Goal: Transaction & Acquisition: Purchase product/service

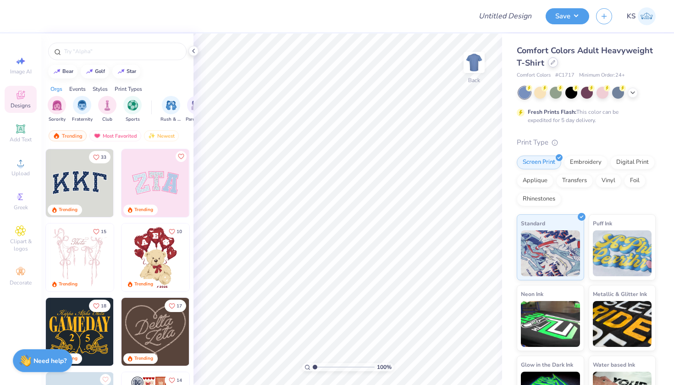
click at [555, 63] on div at bounding box center [553, 62] width 10 height 10
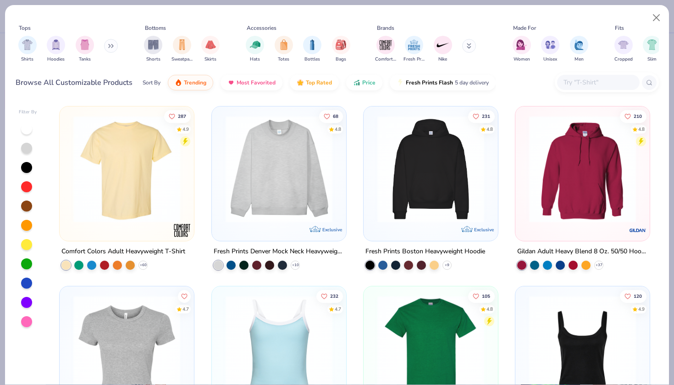
click at [600, 83] on input "text" at bounding box center [597, 82] width 71 height 11
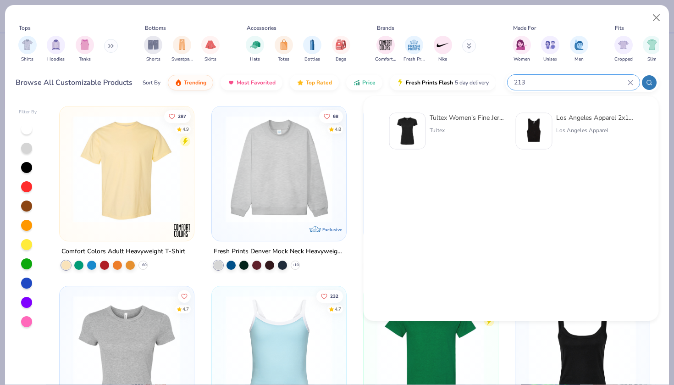
type input "213"
click at [460, 132] on div "Tultex" at bounding box center [467, 130] width 77 height 8
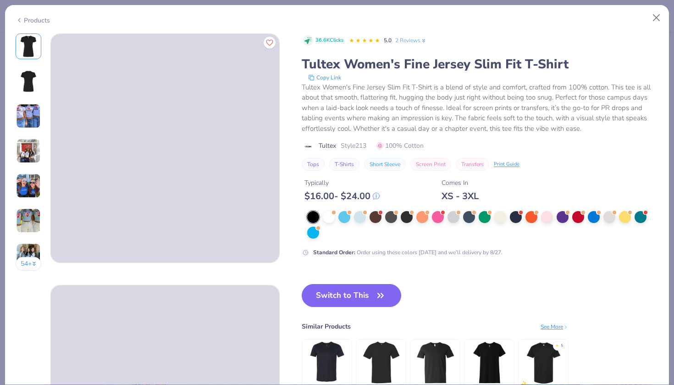
click at [19, 233] on div "54 +" at bounding box center [29, 155] width 26 height 244
click at [20, 226] on img at bounding box center [28, 220] width 25 height 25
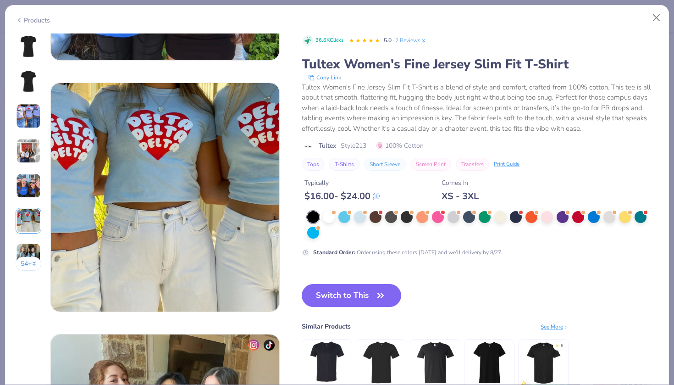
scroll to position [1256, 0]
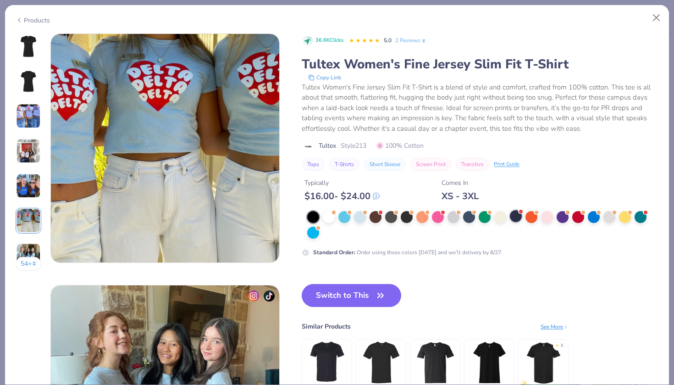
click at [519, 215] on div at bounding box center [516, 216] width 12 height 12
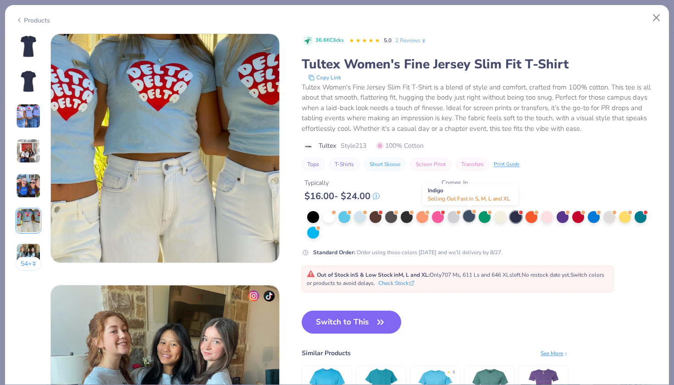
click at [470, 217] on div at bounding box center [469, 216] width 12 height 12
click at [365, 319] on button "Switch to This" at bounding box center [351, 321] width 99 height 23
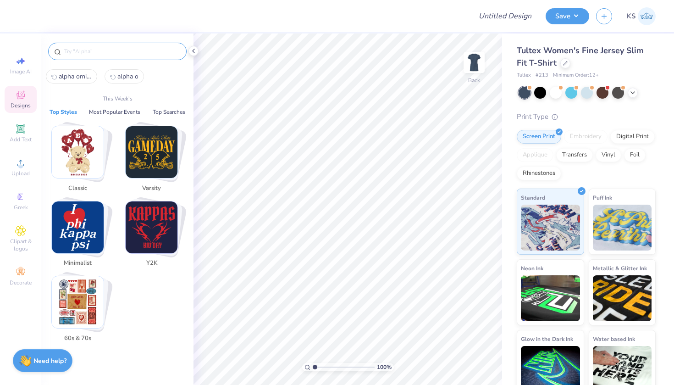
click at [85, 55] on input "text" at bounding box center [121, 51] width 117 height 9
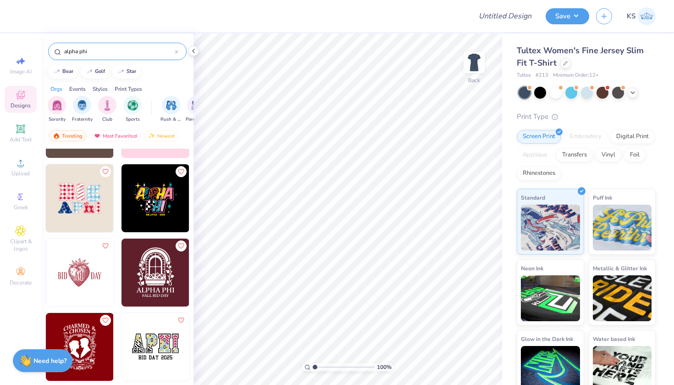
scroll to position [408, 0]
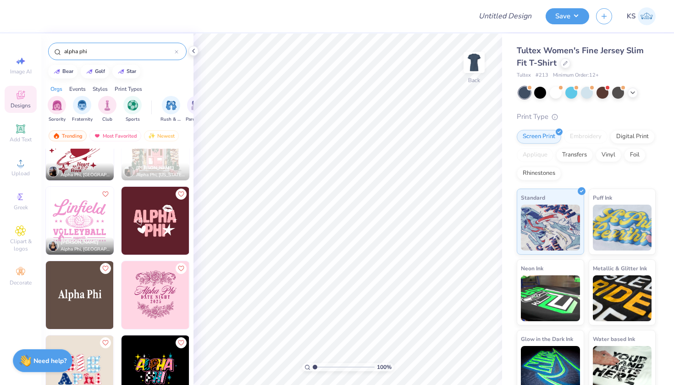
type input "alpha phi"
click at [159, 231] on img at bounding box center [155, 221] width 68 height 68
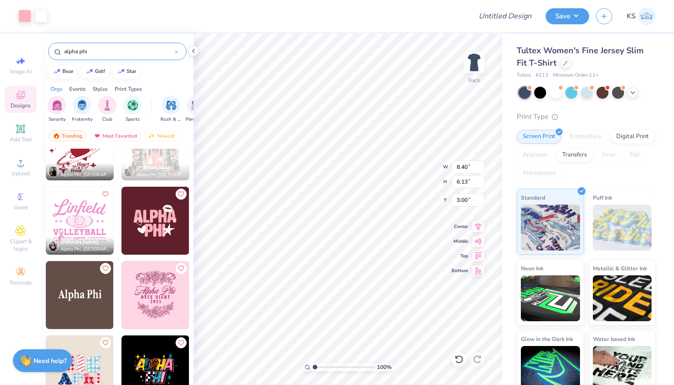
type input "6.94"
type input "5.07"
type input "3.00"
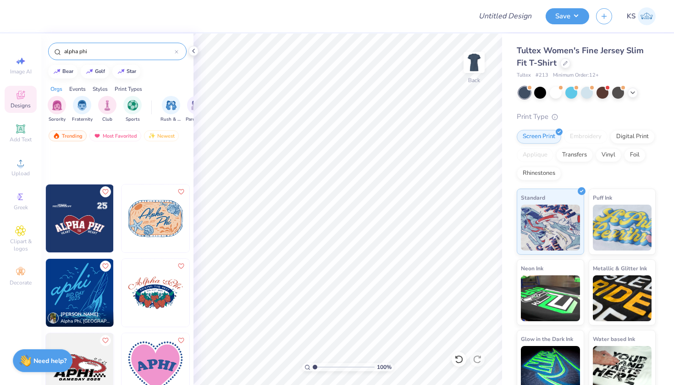
scroll to position [1170, 0]
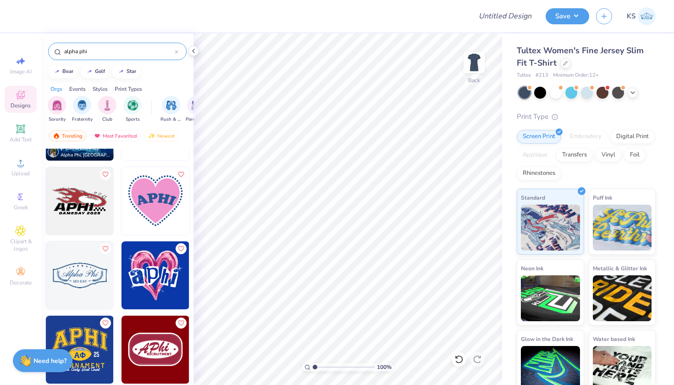
click at [156, 217] on img at bounding box center [155, 201] width 68 height 68
type input "6.37"
type input "5.95"
click at [572, 94] on div at bounding box center [571, 92] width 12 height 12
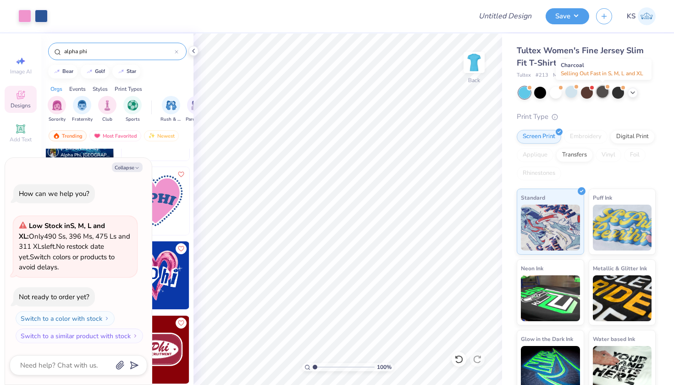
click at [602, 93] on div at bounding box center [602, 92] width 12 height 12
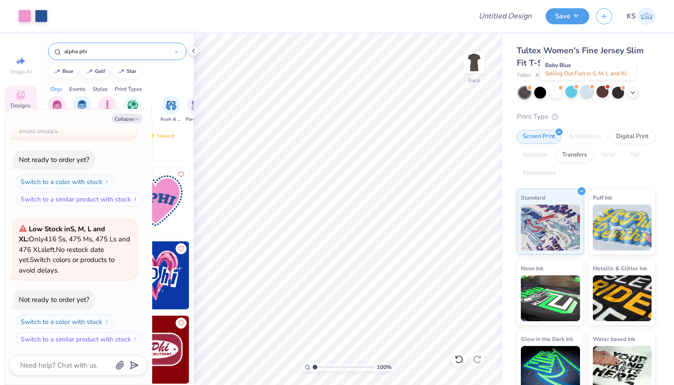
click at [589, 94] on div at bounding box center [587, 92] width 12 height 12
click at [632, 95] on div at bounding box center [632, 92] width 10 height 10
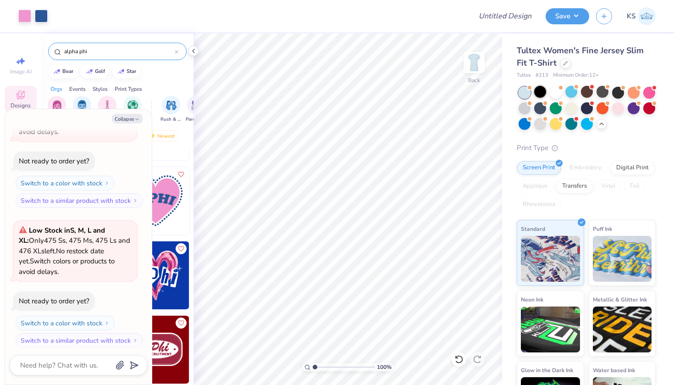
click at [539, 92] on div at bounding box center [540, 92] width 12 height 12
click at [122, 120] on button "Collapse" at bounding box center [127, 119] width 31 height 10
type textarea "x"
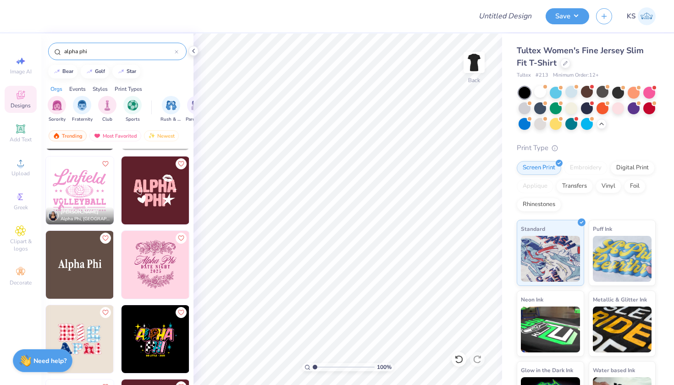
scroll to position [330, 0]
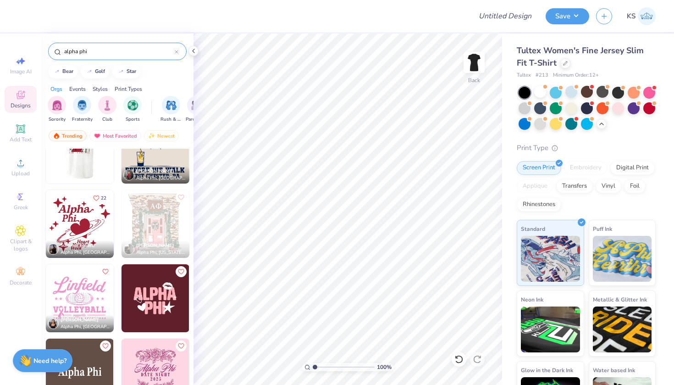
click at [152, 286] on img at bounding box center [155, 298] width 68 height 68
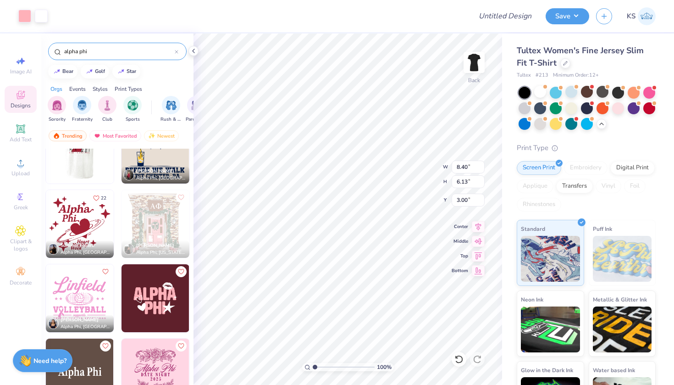
type input "6.70"
type input "4.89"
type input "3.00"
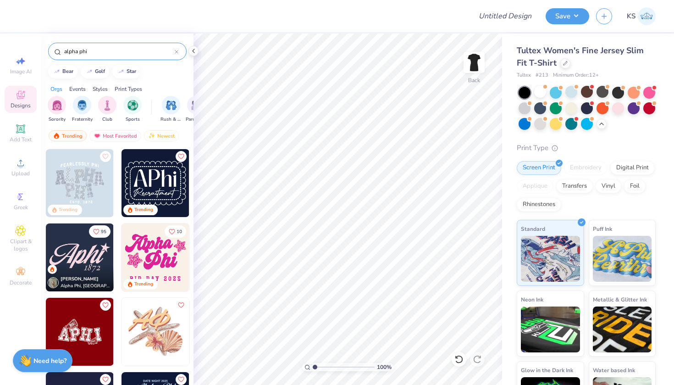
scroll to position [0, 0]
click at [91, 179] on img at bounding box center [80, 183] width 68 height 68
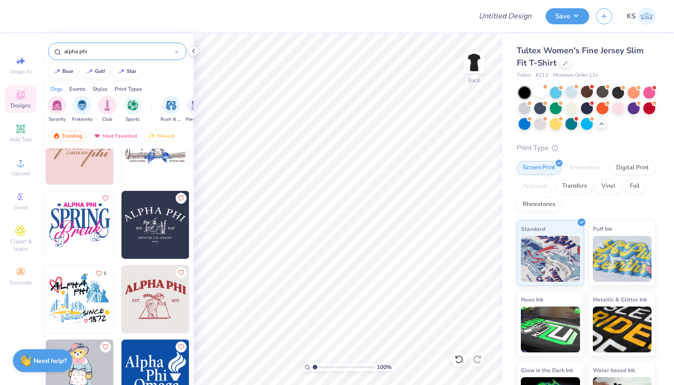
scroll to position [2980, 0]
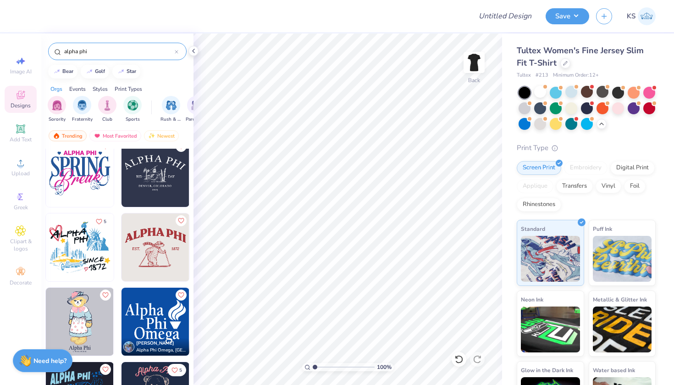
click at [88, 269] on img at bounding box center [80, 247] width 68 height 68
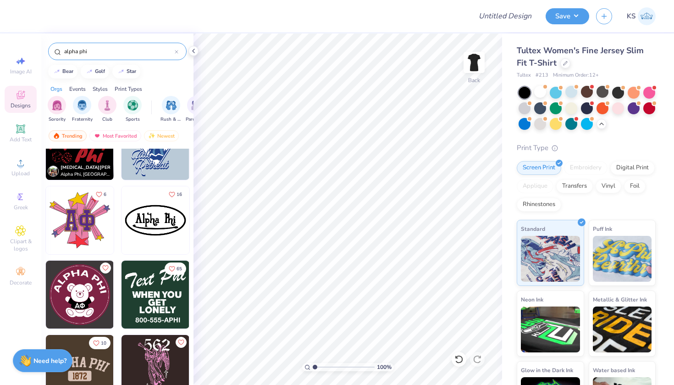
scroll to position [3749, 0]
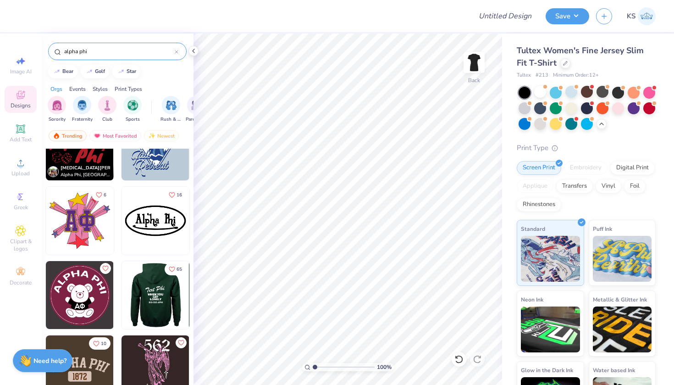
click at [156, 222] on img at bounding box center [155, 221] width 68 height 68
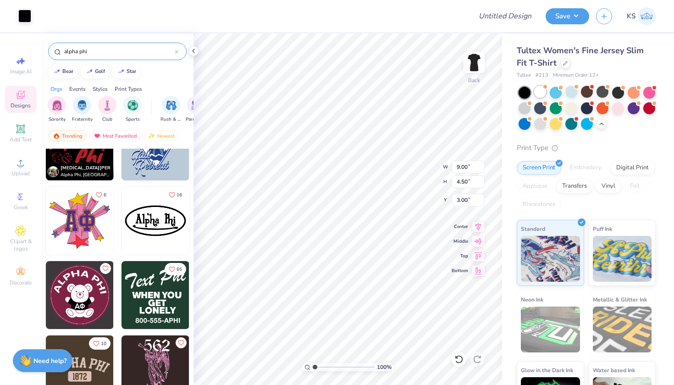
click at [539, 92] on div at bounding box center [540, 92] width 12 height 12
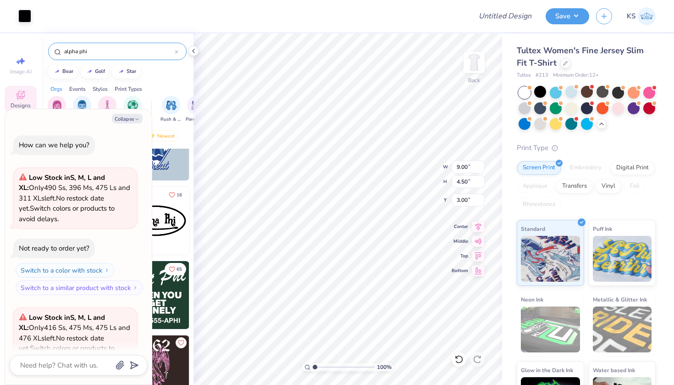
scroll to position [345, 0]
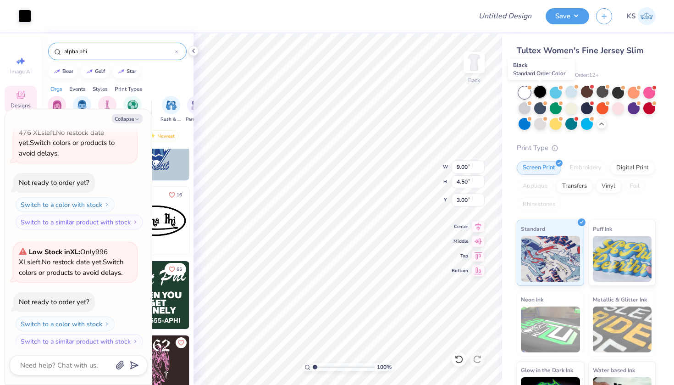
click at [540, 91] on div at bounding box center [540, 92] width 12 height 12
click at [25, 13] on div at bounding box center [24, 15] width 13 height 13
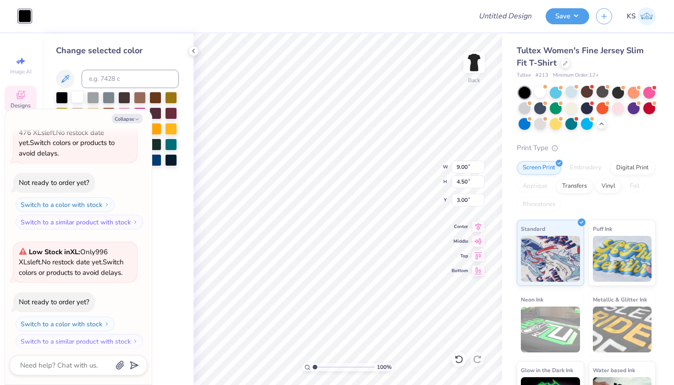
click at [77, 96] on div at bounding box center [78, 97] width 12 height 12
click at [142, 117] on button "Collapse" at bounding box center [127, 119] width 31 height 10
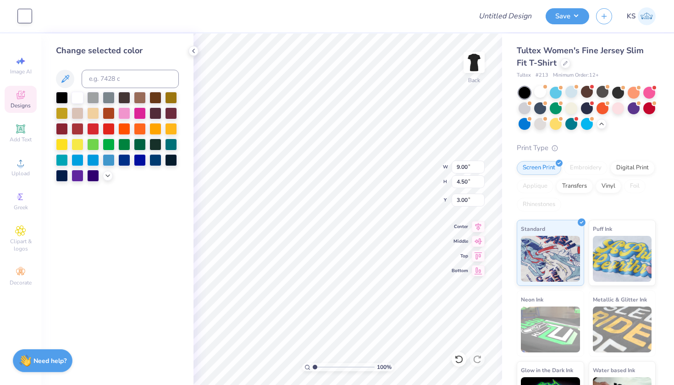
type textarea "x"
click at [142, 117] on div at bounding box center [140, 113] width 12 height 12
click at [80, 101] on div at bounding box center [78, 97] width 12 height 12
type input "8.05"
type input "4.03"
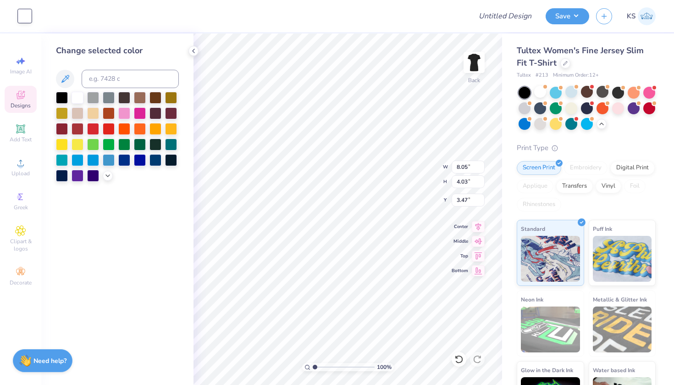
type input "3.00"
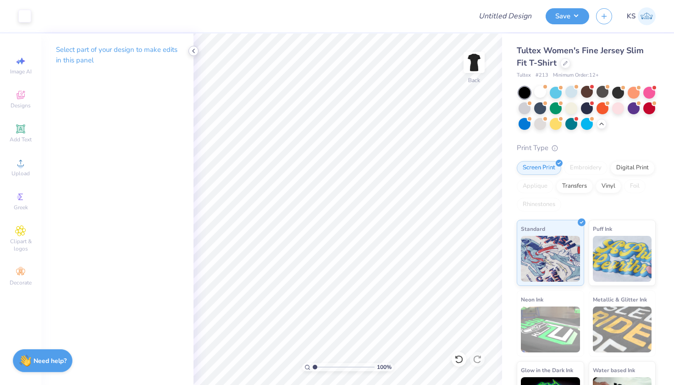
click at [196, 52] on icon at bounding box center [193, 50] width 7 height 7
